Goal: Task Accomplishment & Management: Complete application form

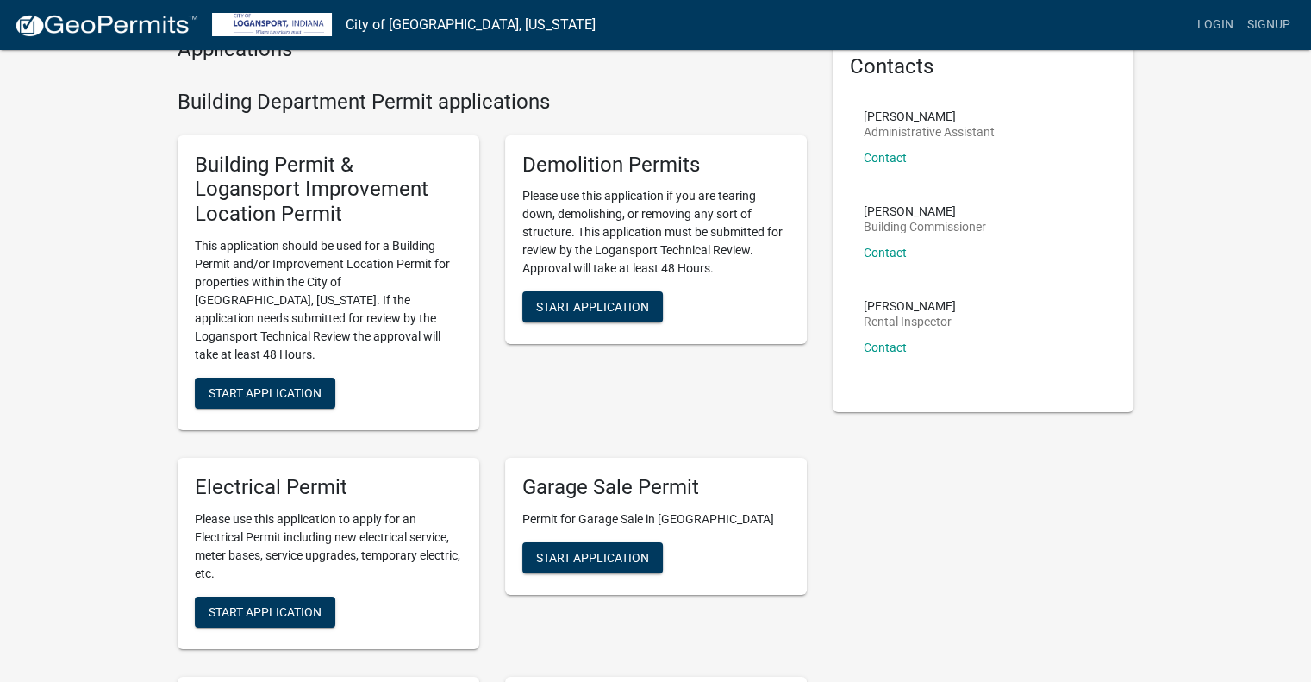
scroll to position [86, 0]
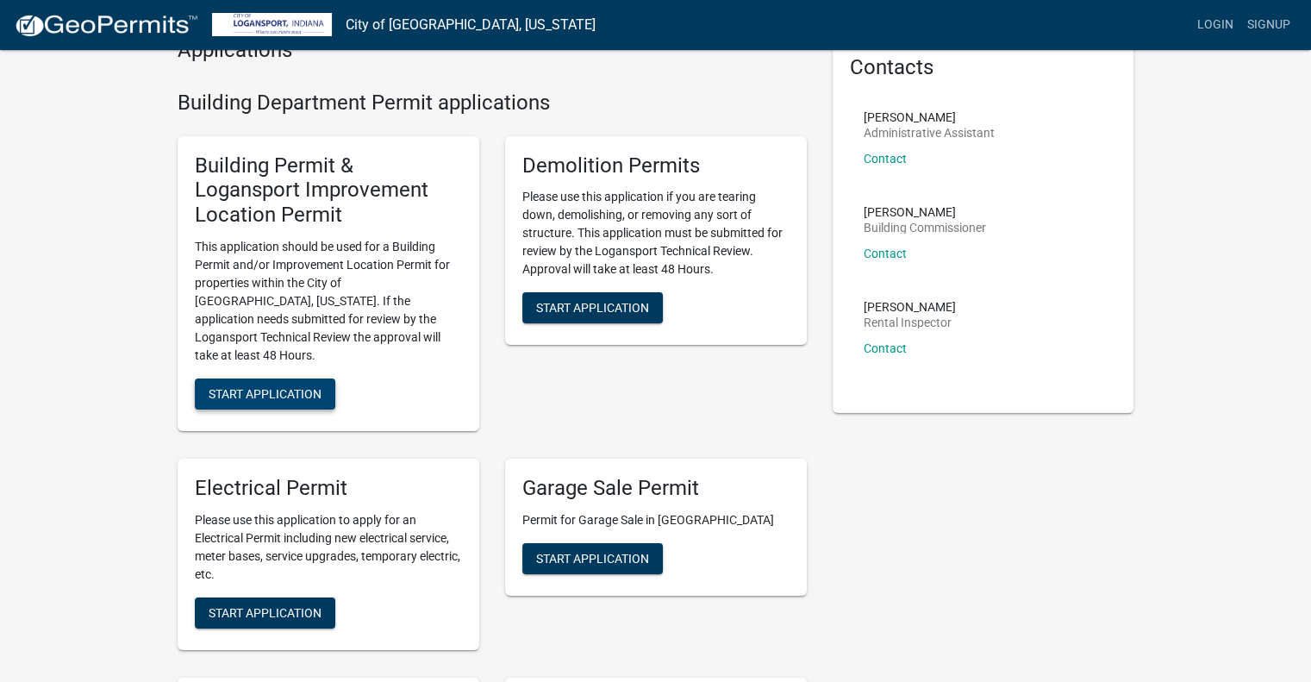
click at [272, 386] on span "Start Application" at bounding box center [265, 393] width 113 height 14
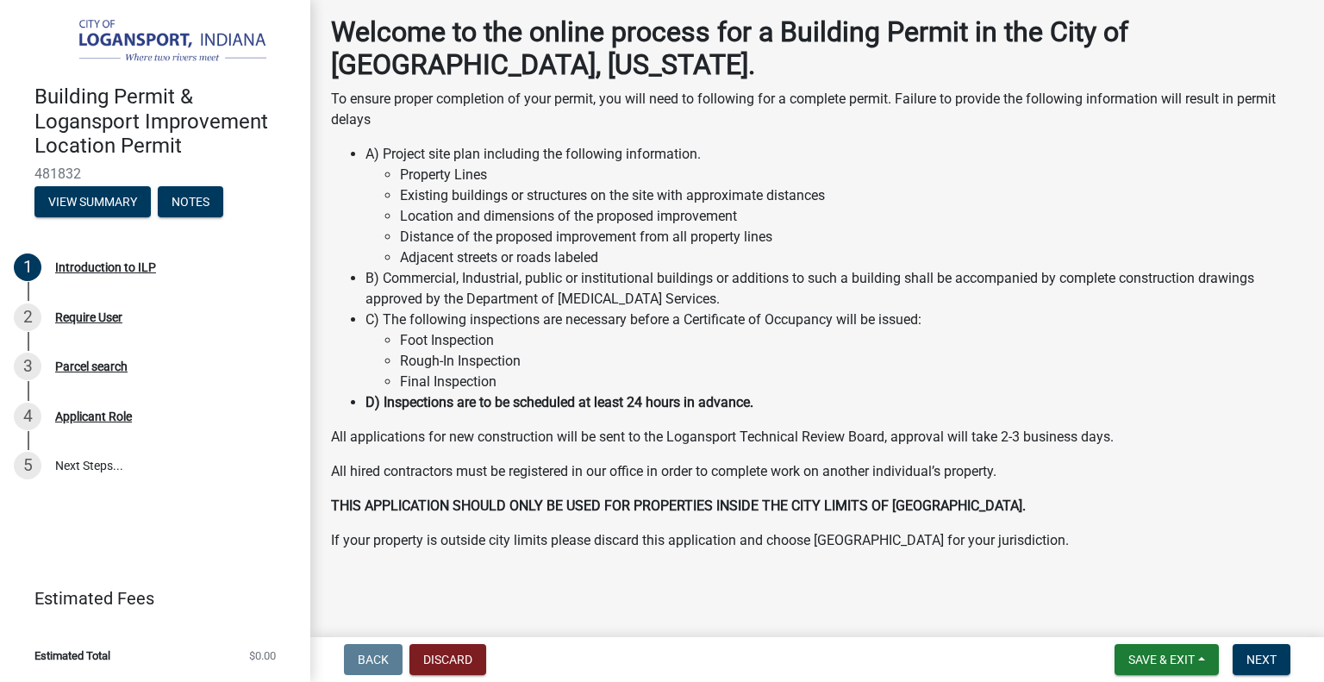
scroll to position [83, 0]
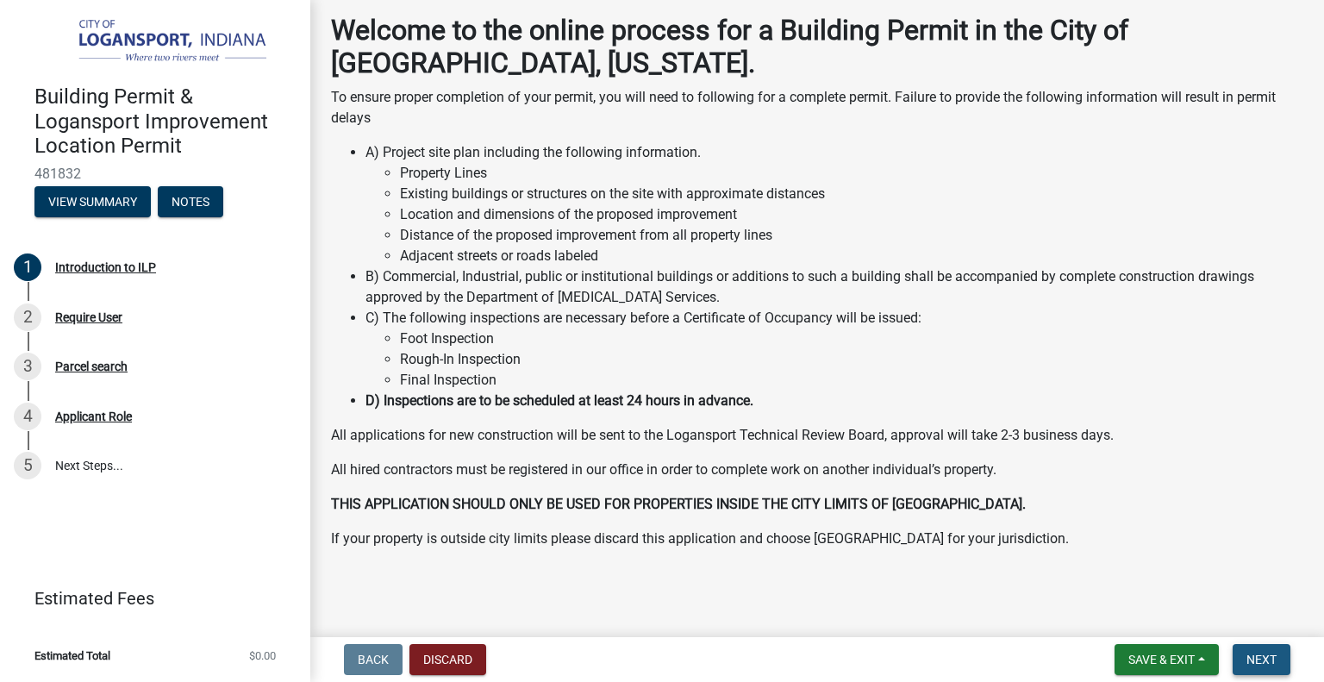
click at [1252, 662] on span "Next" at bounding box center [1261, 659] width 30 height 14
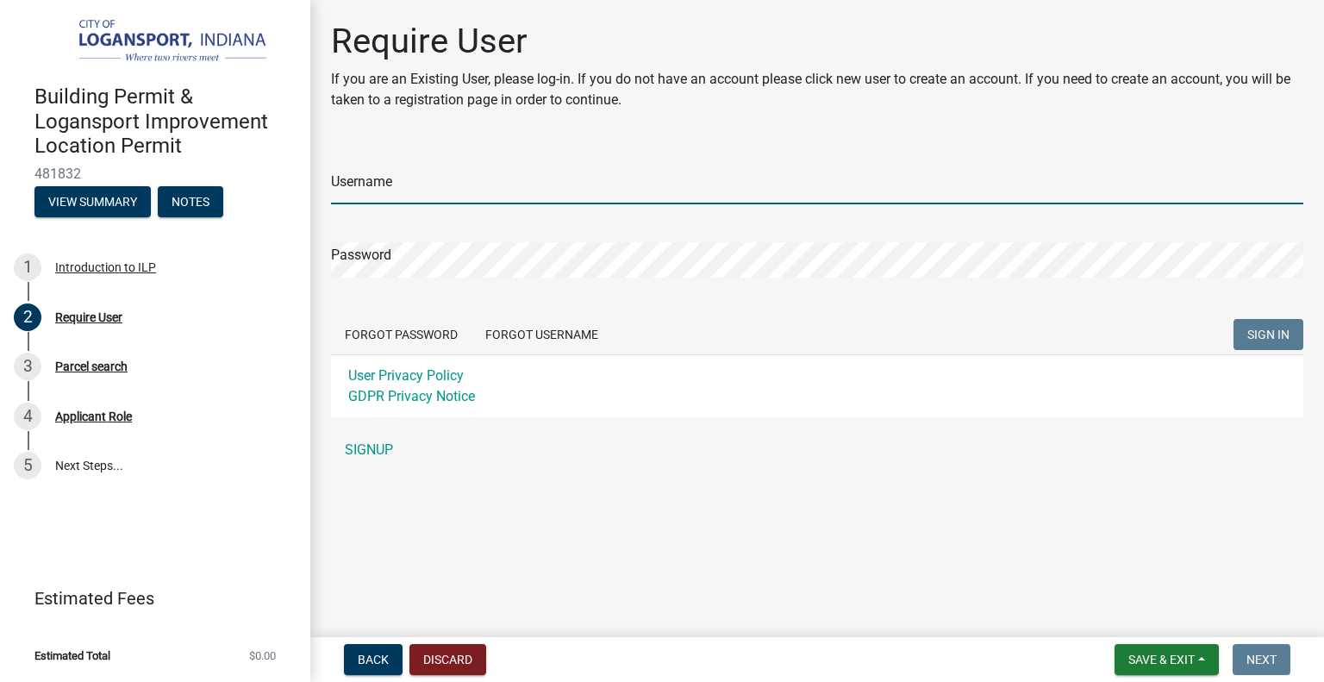
click at [447, 193] on input "Username" at bounding box center [817, 186] width 972 height 35
type input "[EMAIL_ADDRESS][PERSON_NAME][DOMAIN_NAME]"
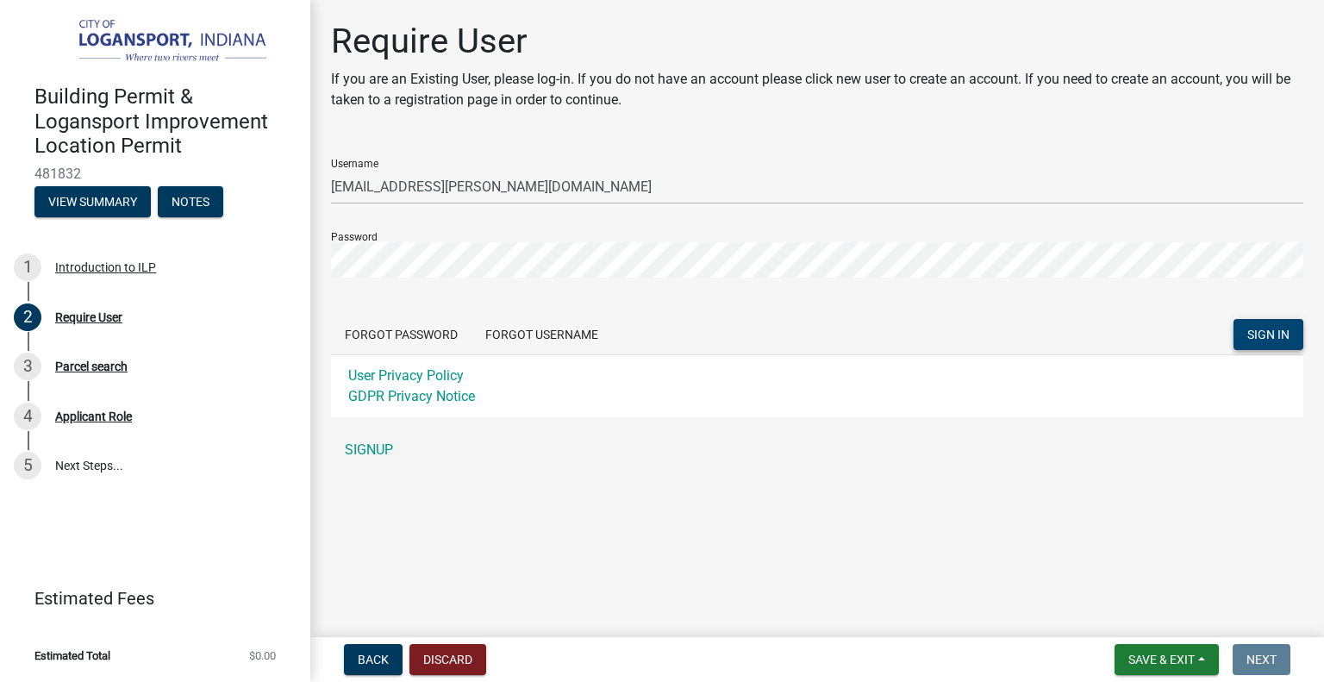
click at [1283, 333] on span "SIGN IN" at bounding box center [1268, 335] width 42 height 14
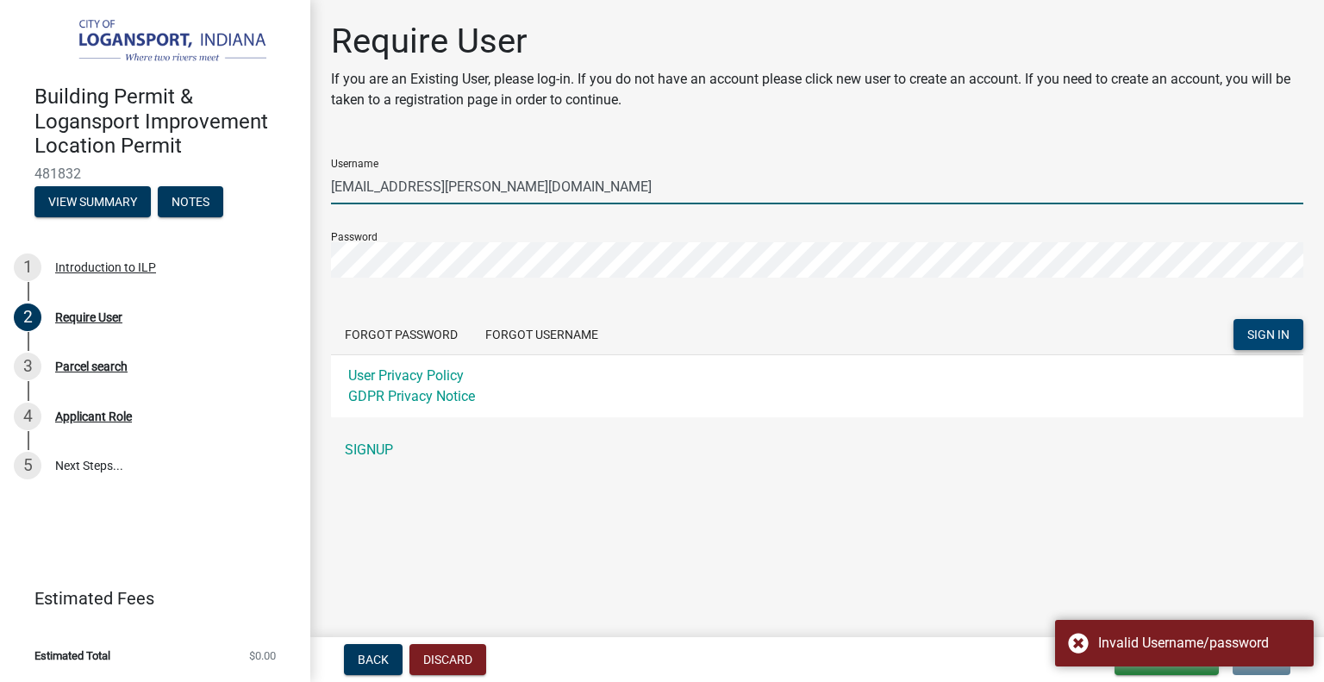
drag, startPoint x: 401, startPoint y: 185, endPoint x: 413, endPoint y: 184, distance: 12.2
click at [402, 185] on input "[EMAIL_ADDRESS][PERSON_NAME][DOMAIN_NAME]" at bounding box center [817, 186] width 972 height 35
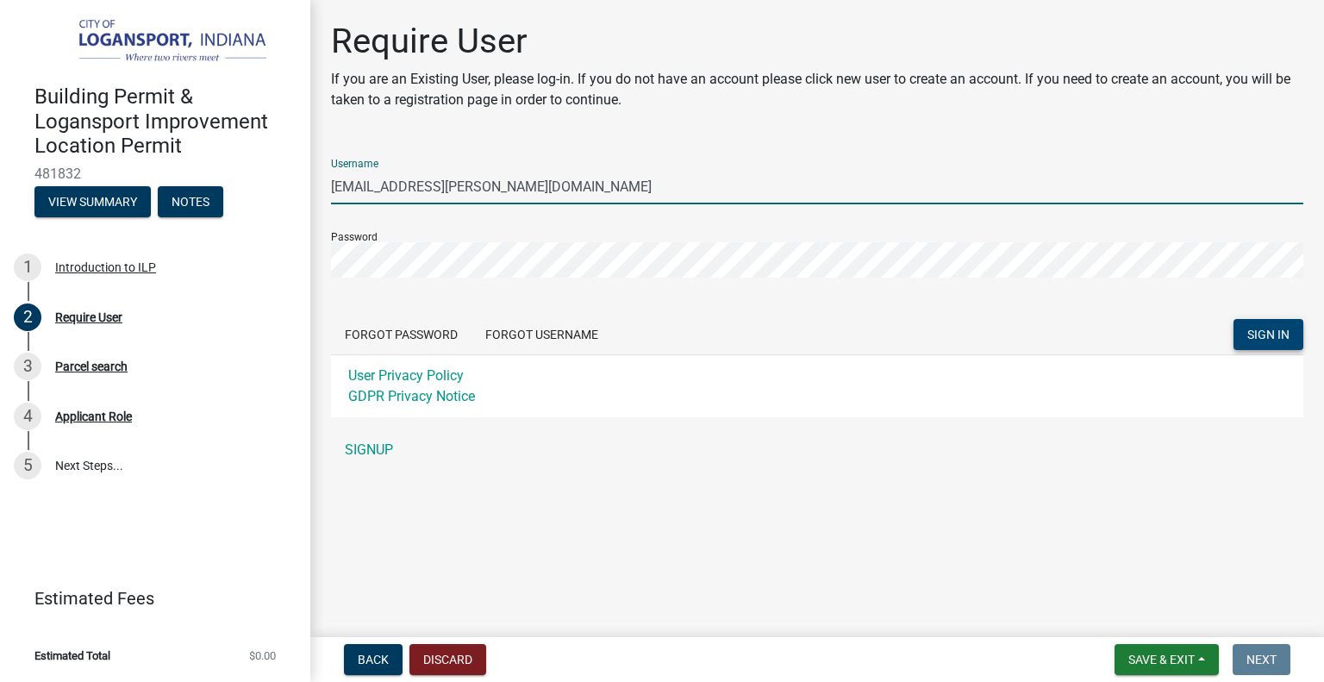
drag, startPoint x: 527, startPoint y: 185, endPoint x: 419, endPoint y: 188, distance: 107.8
click at [419, 188] on input "[EMAIL_ADDRESS][PERSON_NAME][DOMAIN_NAME]" at bounding box center [817, 186] width 972 height 35
type input "ben.[PERSON_NAME]"
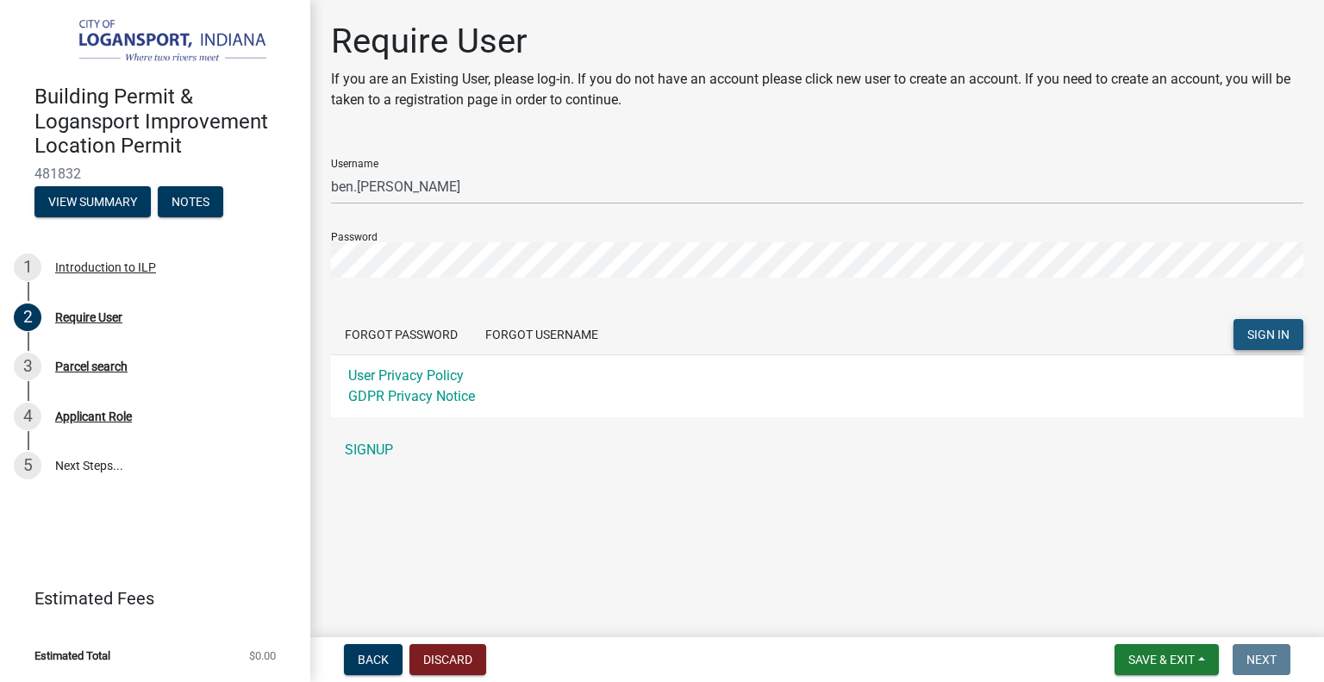
click at [1254, 335] on span "SIGN IN" at bounding box center [1268, 335] width 42 height 14
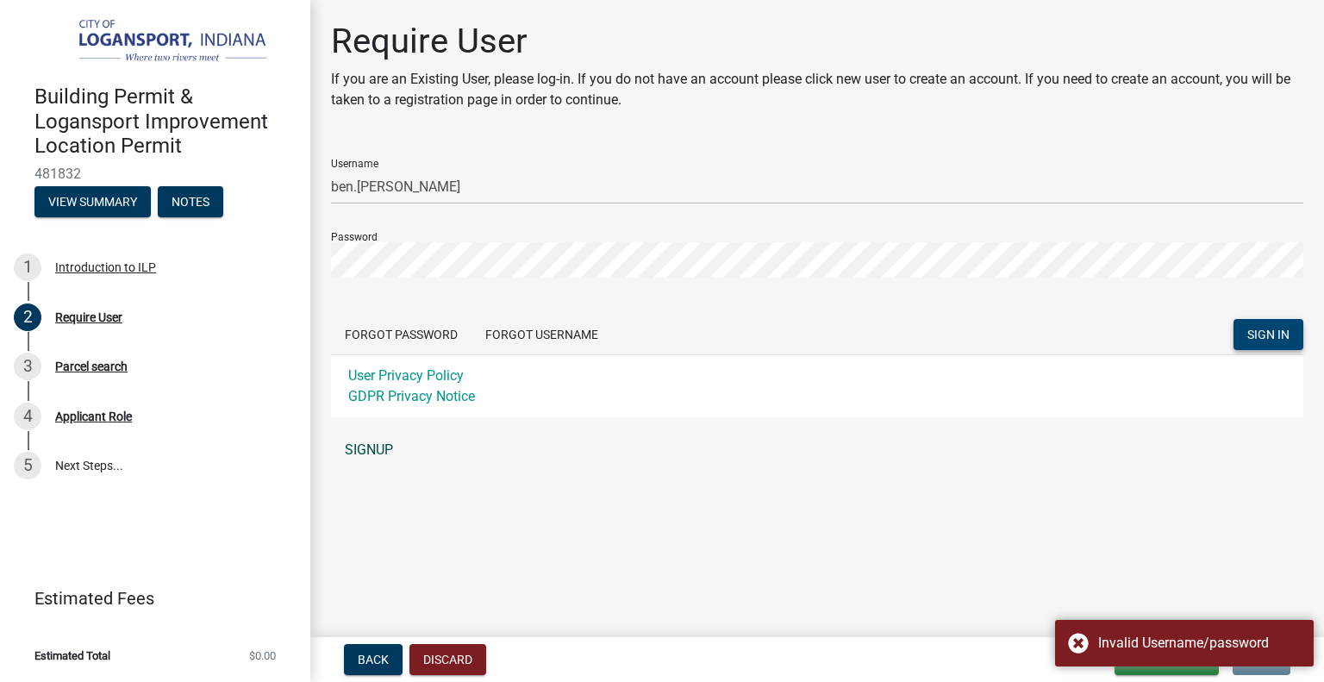
click at [371, 451] on link "SIGNUP" at bounding box center [817, 450] width 972 height 34
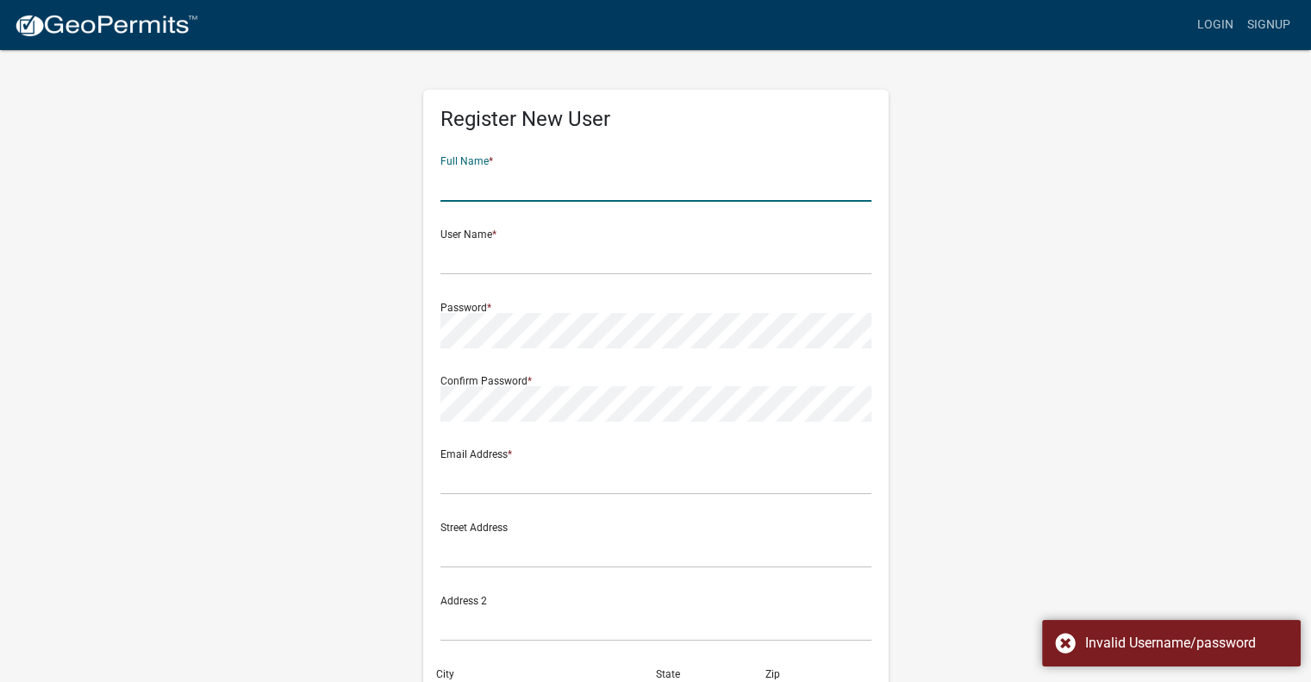
click at [480, 184] on input "text" at bounding box center [655, 183] width 431 height 35
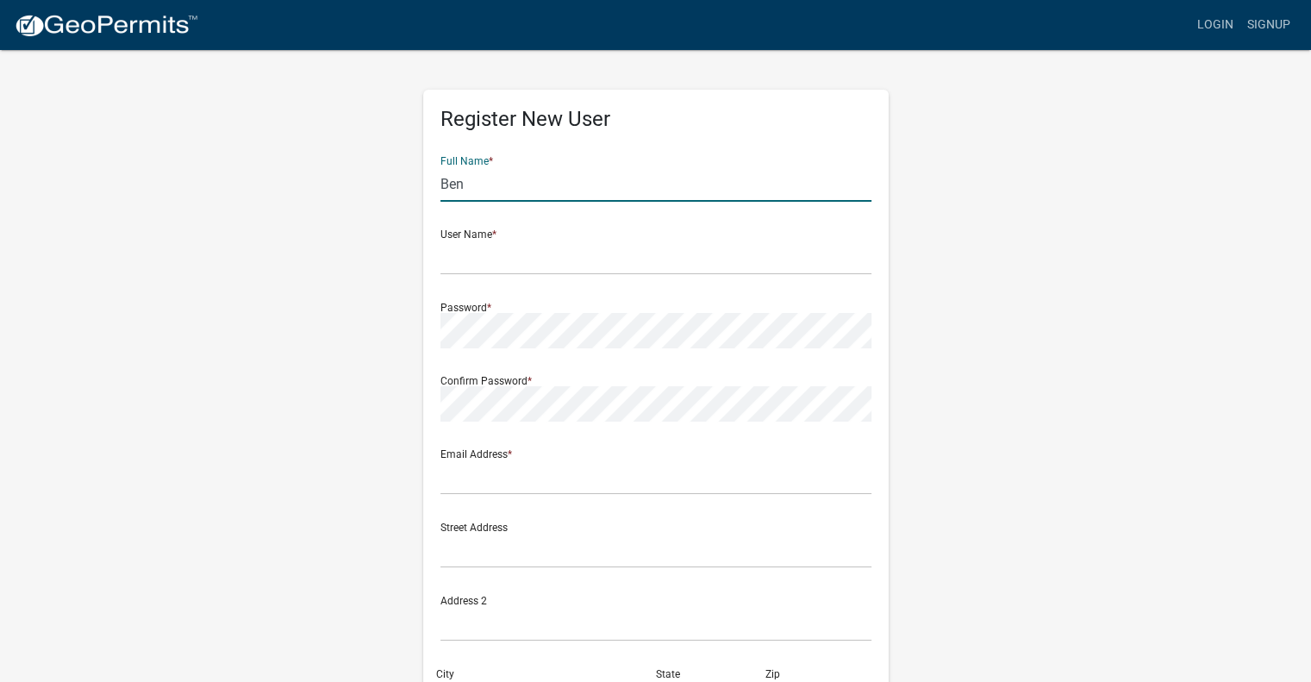
type input "Ben"
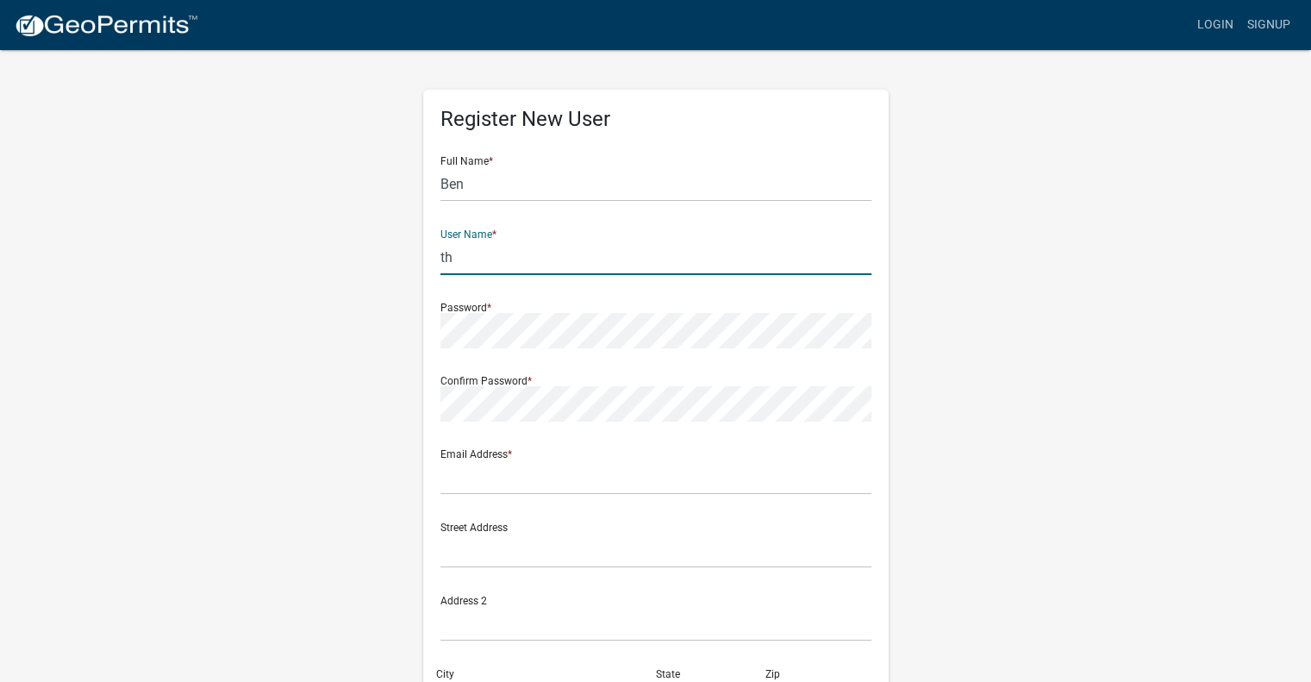
type input "t"
type input "[PERSON_NAME]"
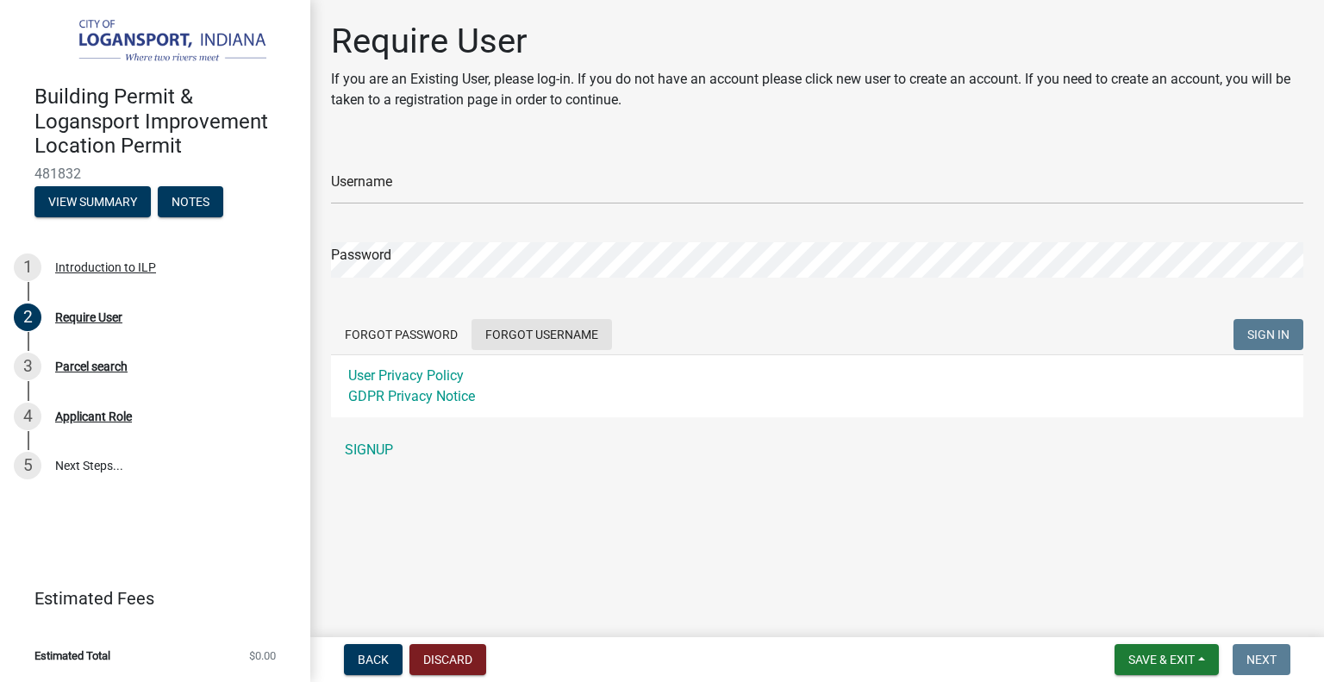
click at [514, 331] on button "Forgot Username" at bounding box center [541, 334] width 140 height 31
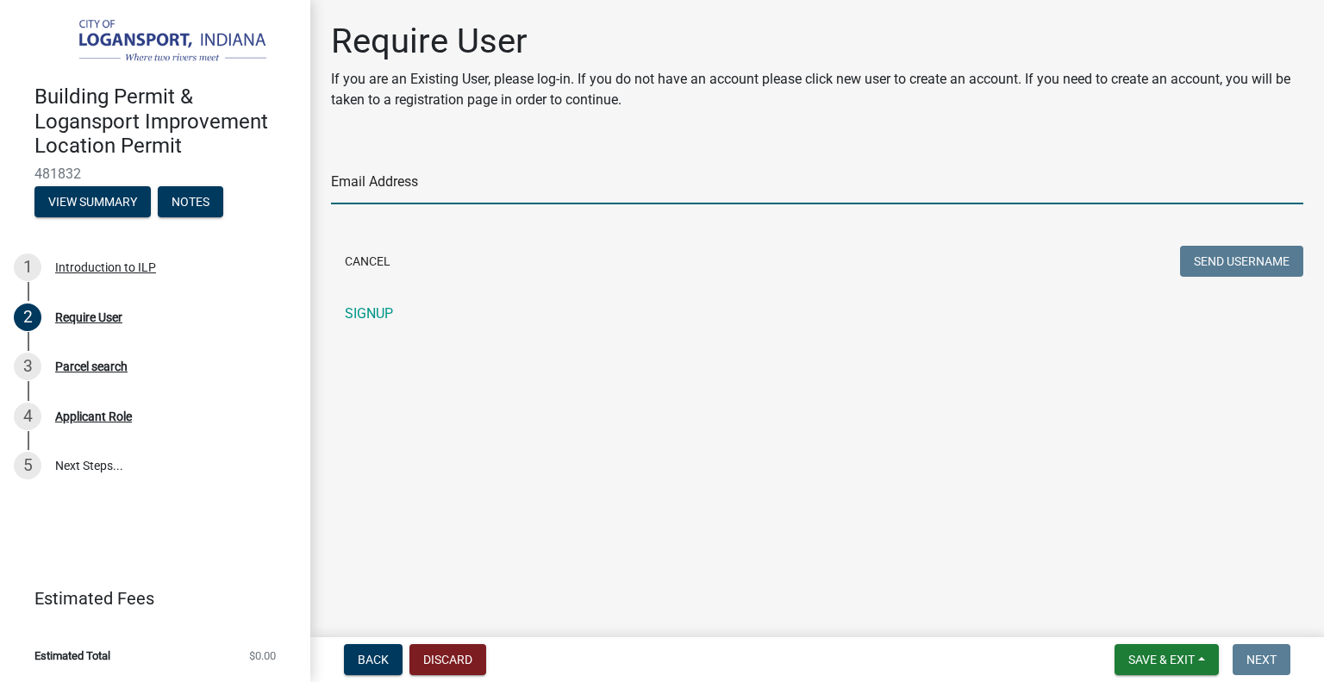
click at [417, 181] on input "Email Address" at bounding box center [817, 186] width 972 height 35
type input "[EMAIL_ADDRESS][PERSON_NAME][DOMAIN_NAME]"
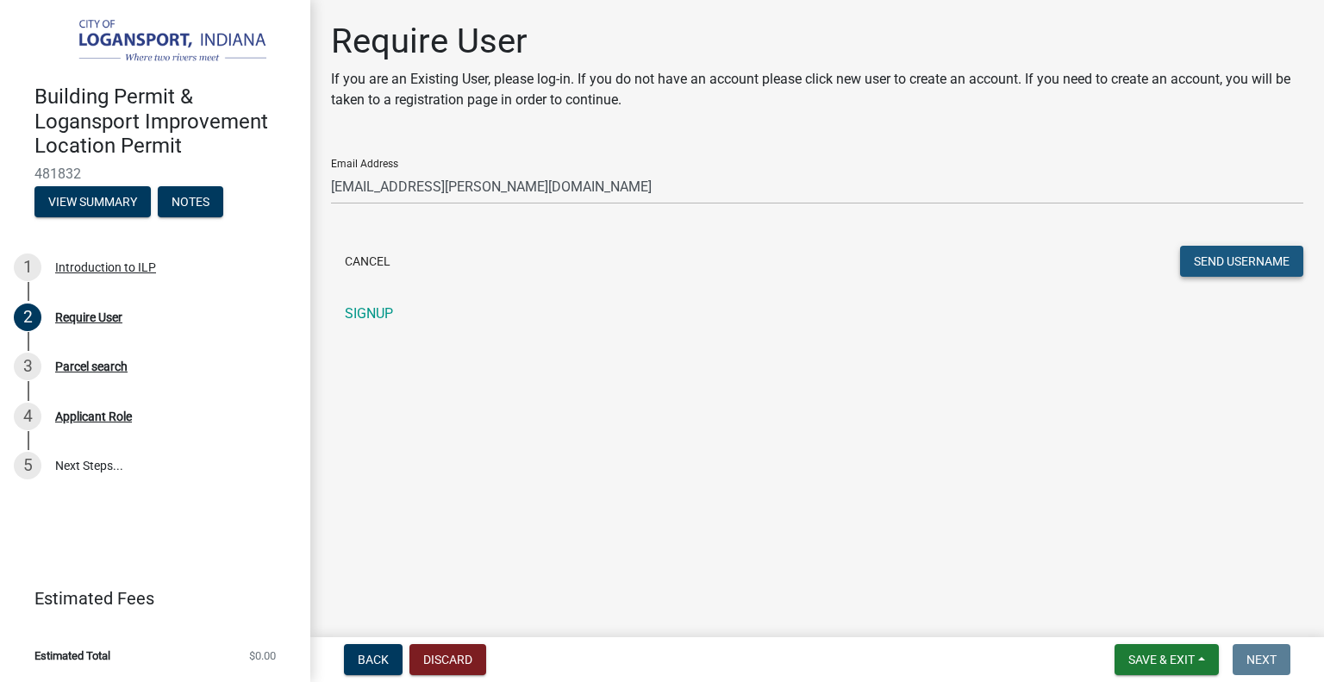
click at [1200, 262] on button "Send Username" at bounding box center [1241, 261] width 123 height 31
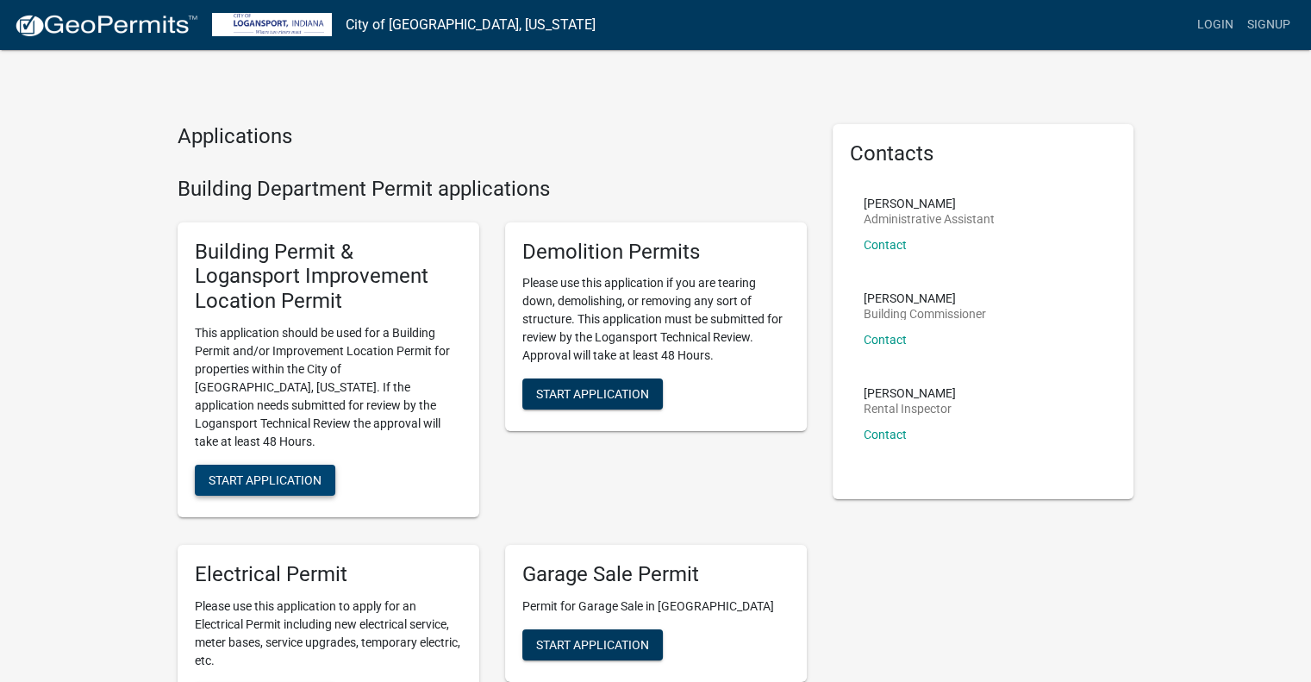
click at [293, 472] on span "Start Application" at bounding box center [265, 479] width 113 height 14
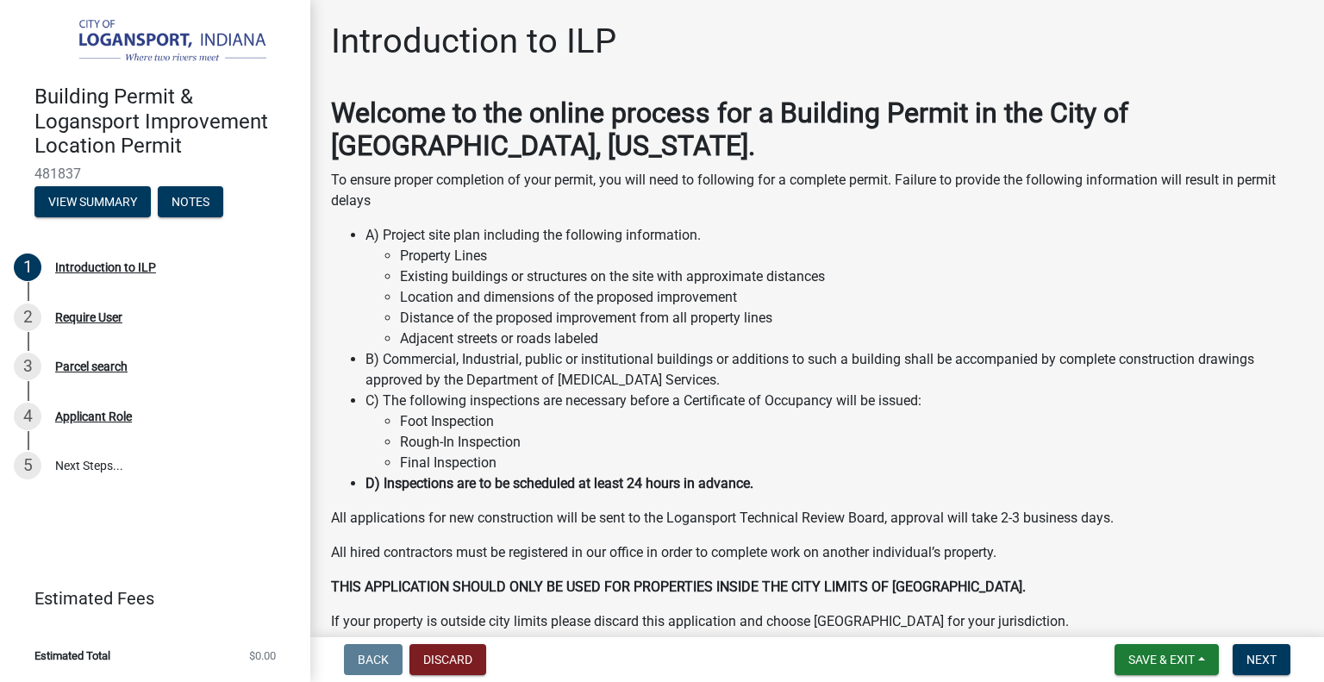
scroll to position [83, 0]
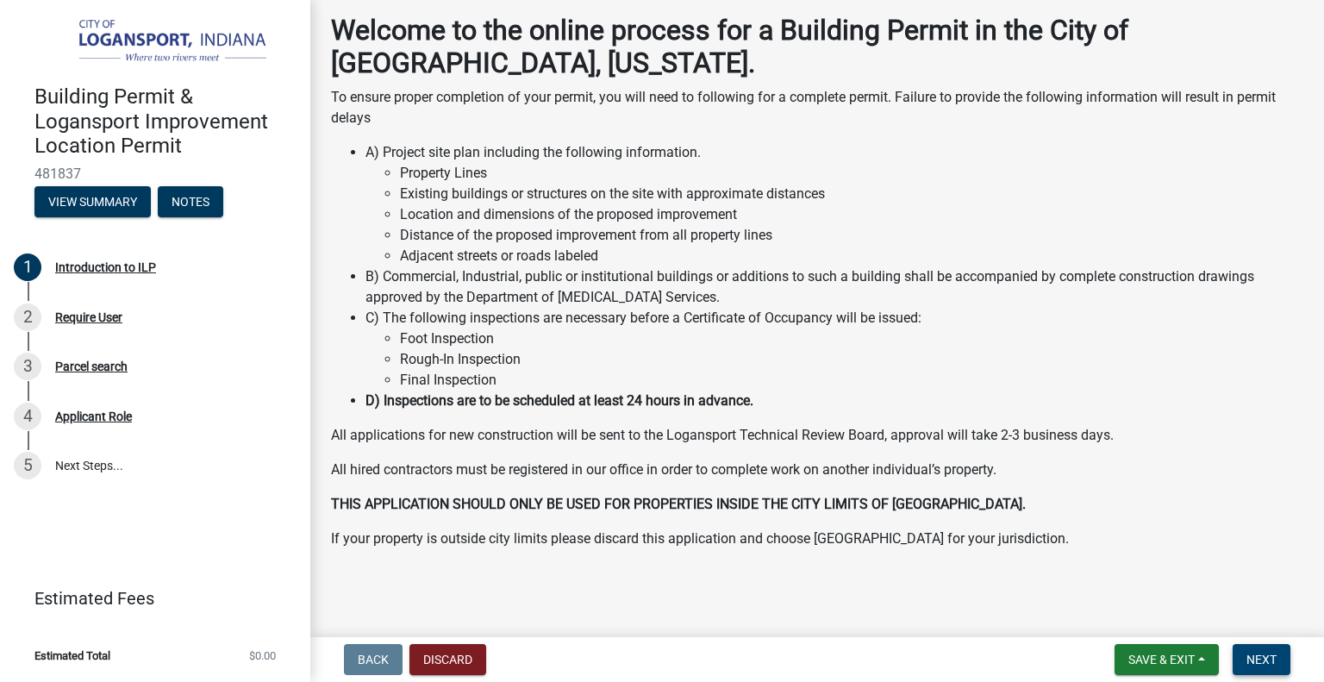
click at [1262, 655] on span "Next" at bounding box center [1261, 659] width 30 height 14
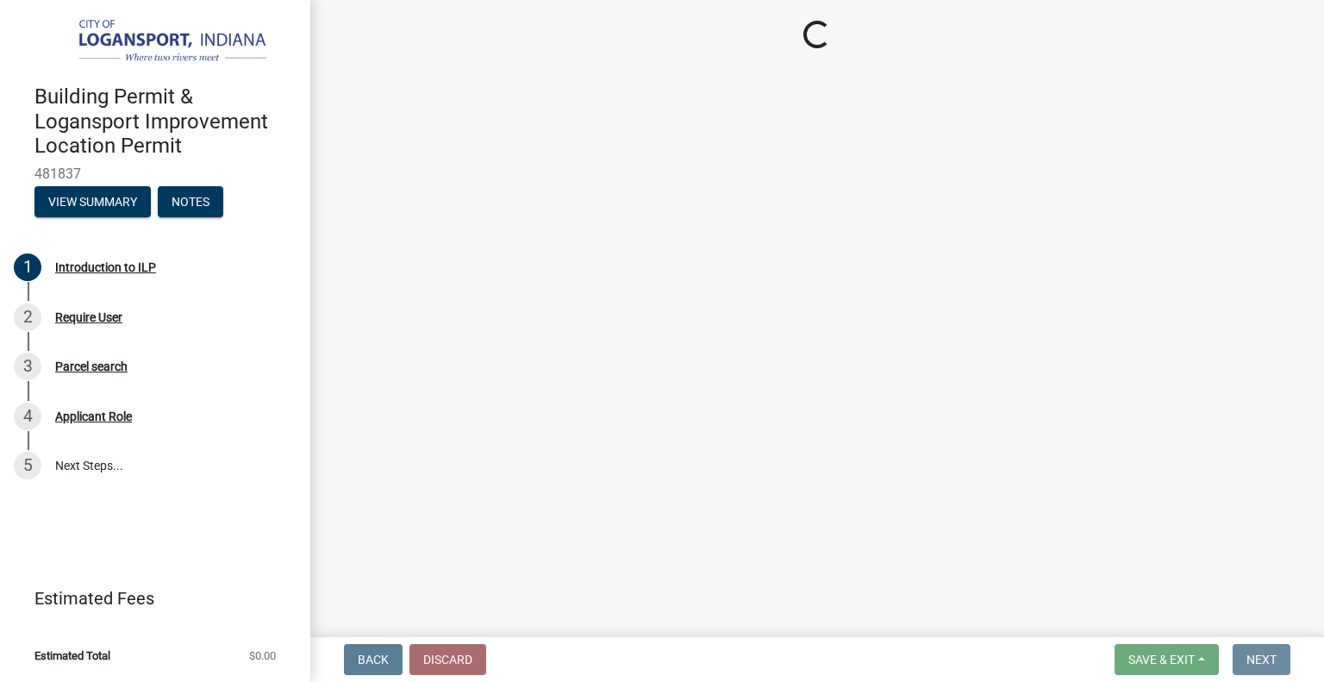
scroll to position [0, 0]
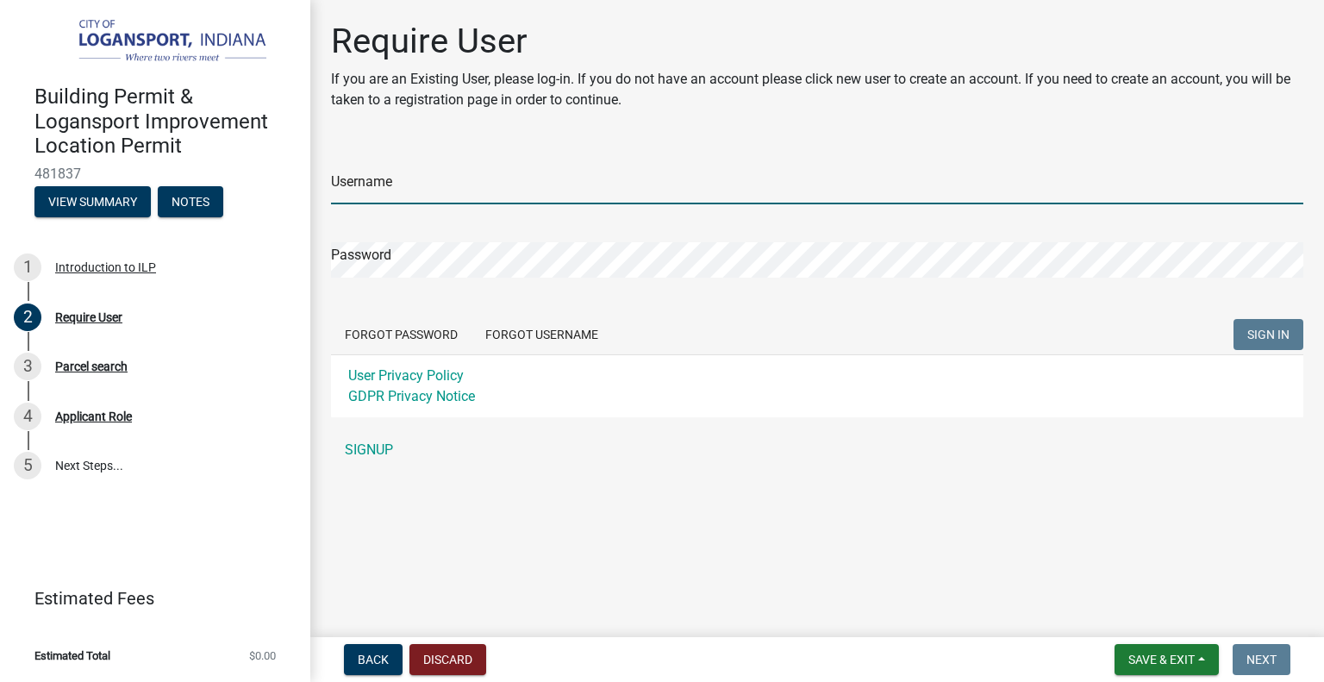
click at [393, 187] on input "Username" at bounding box center [817, 186] width 972 height 35
type input "ben.[PERSON_NAME]"
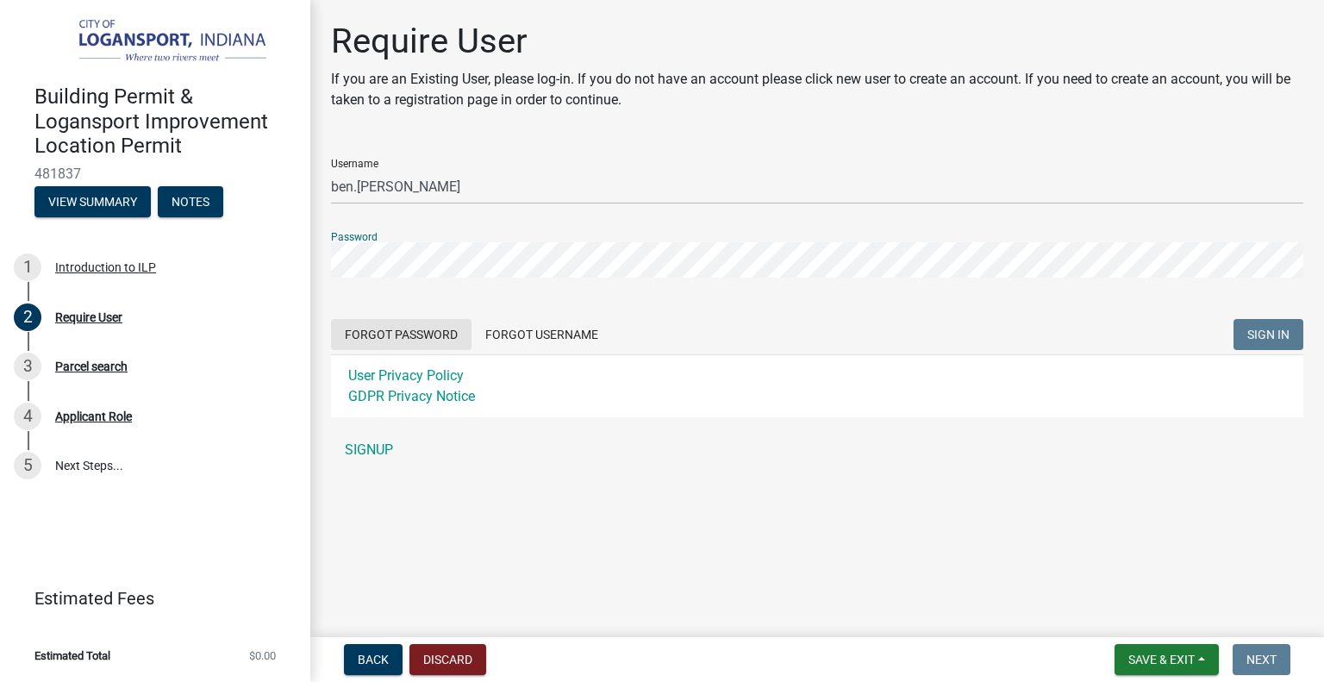
click at [430, 324] on form "Username [PERSON_NAME].[PERSON_NAME] Password Forgot Password Forgot Username S…" at bounding box center [817, 281] width 972 height 272
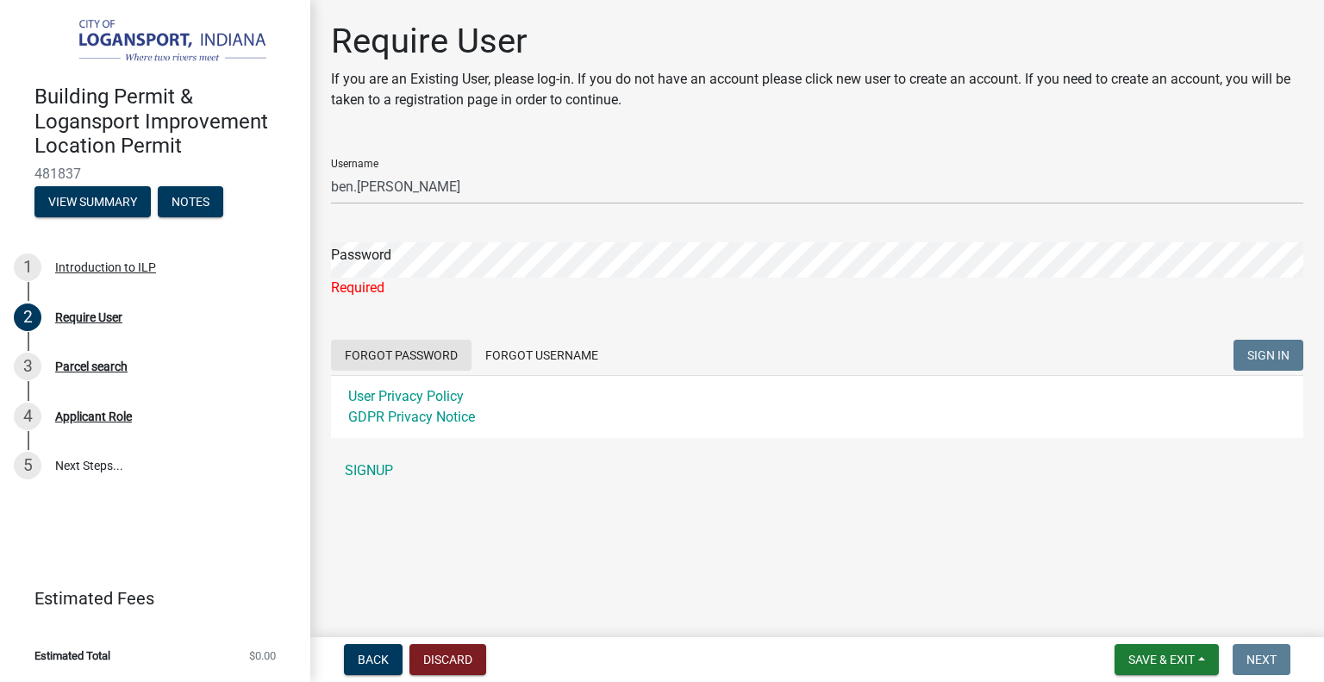
click at [407, 358] on button "Forgot Password" at bounding box center [401, 355] width 140 height 31
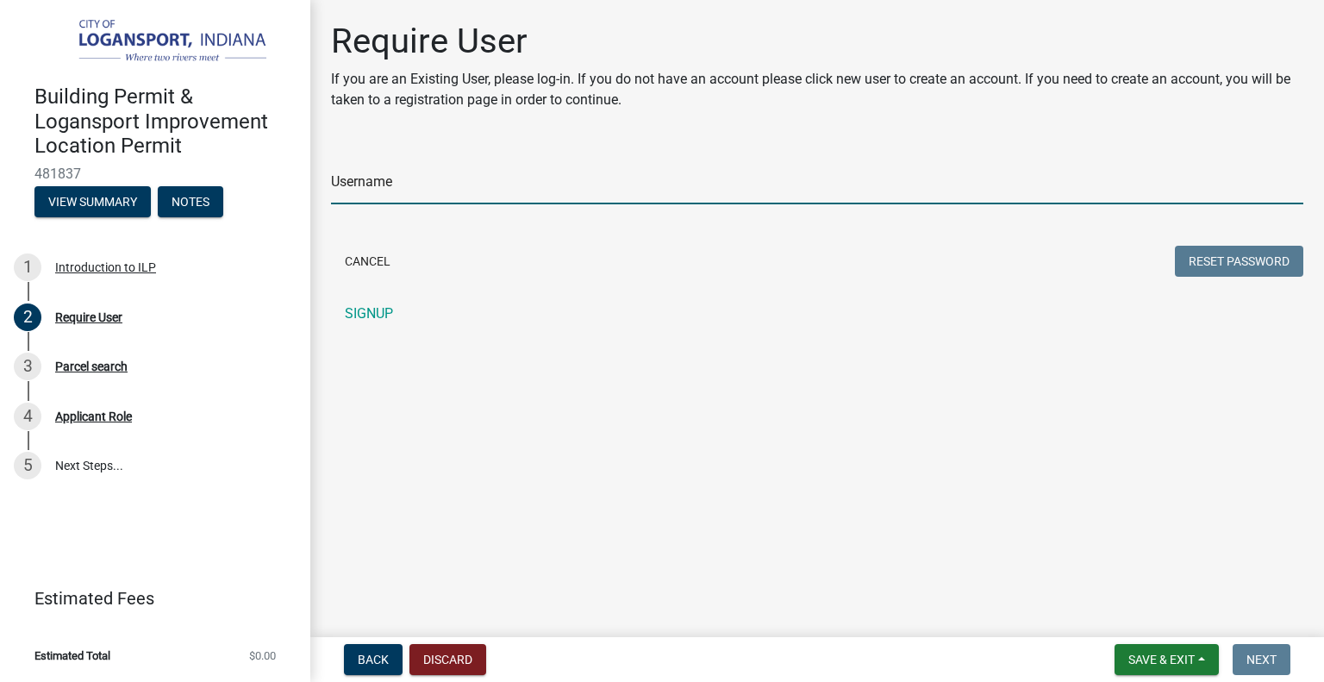
click at [531, 187] on input "Username" at bounding box center [817, 186] width 972 height 35
type input "ben.[PERSON_NAME]"
click at [1255, 261] on button "Reset Password" at bounding box center [1239, 261] width 128 height 31
